Goal: Task Accomplishment & Management: Manage account settings

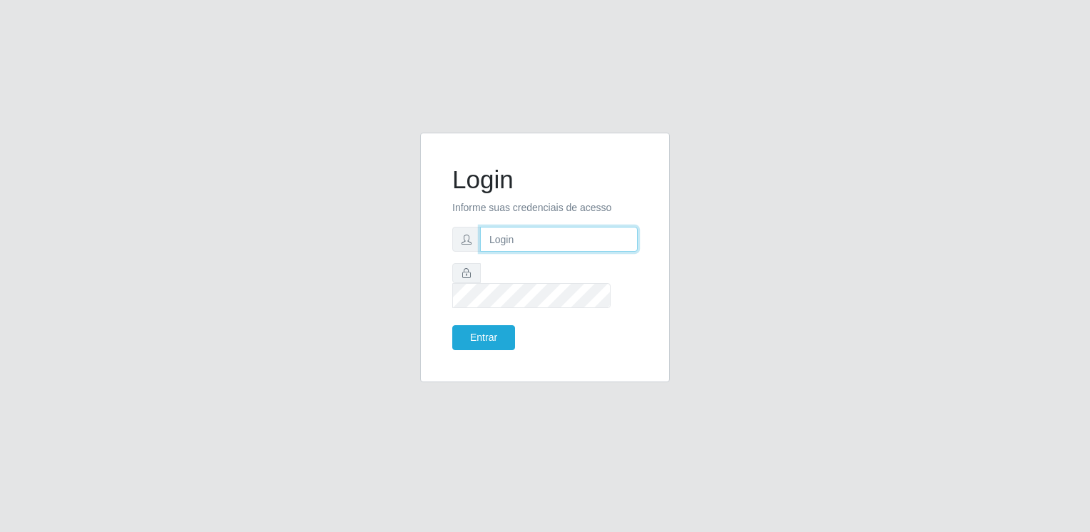
click at [550, 249] on input "text" at bounding box center [559, 239] width 158 height 25
type input "[EMAIL_ADDRESS][DOMAIN_NAME]"
click at [452, 325] on button "Entrar" at bounding box center [483, 337] width 63 height 25
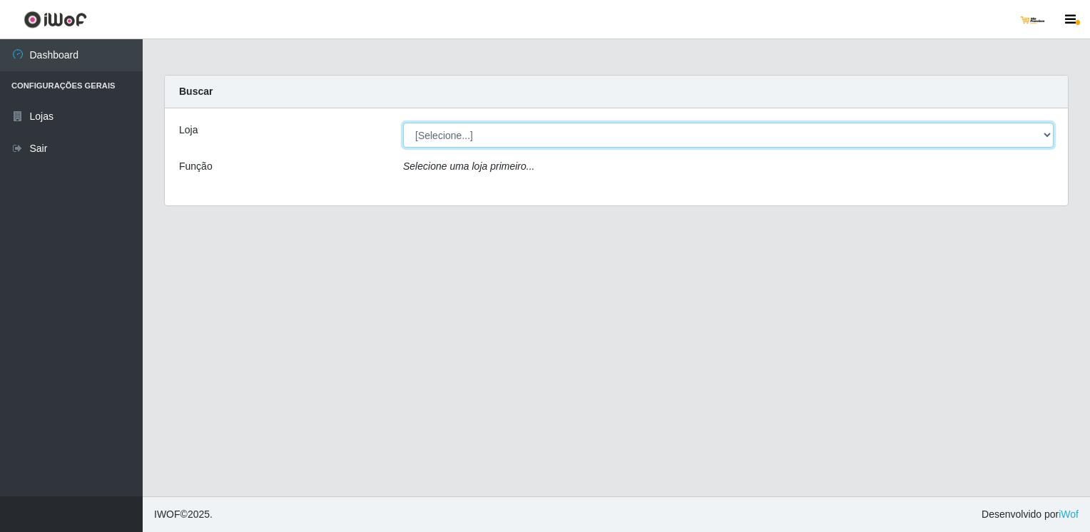
click at [1047, 135] on select "[Selecione...] [GEOGRAPHIC_DATA]" at bounding box center [728, 135] width 650 height 25
select select "168"
click at [403, 123] on select "[Selecione...] [GEOGRAPHIC_DATA]" at bounding box center [728, 135] width 650 height 25
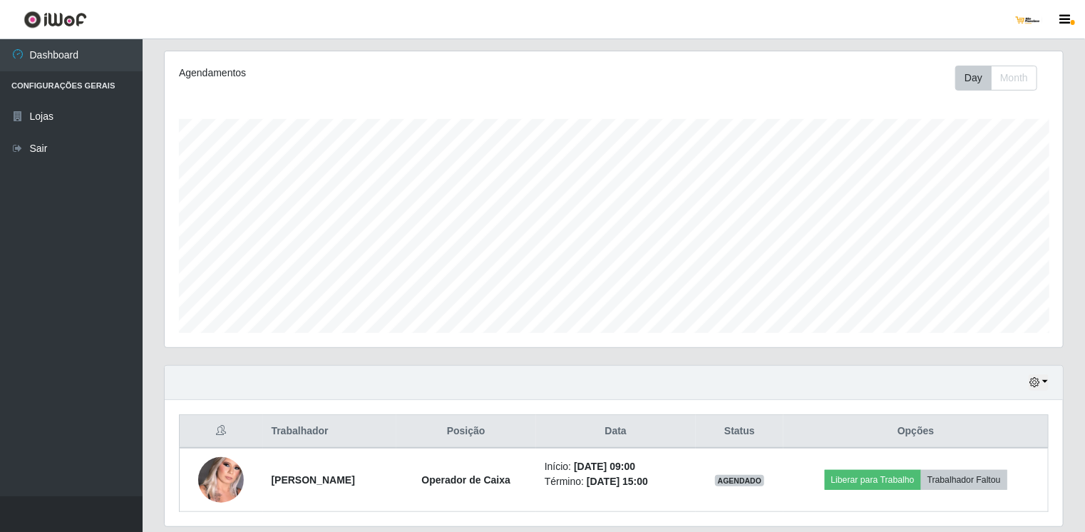
scroll to position [222, 0]
